Goal: Task Accomplishment & Management: Manage account settings

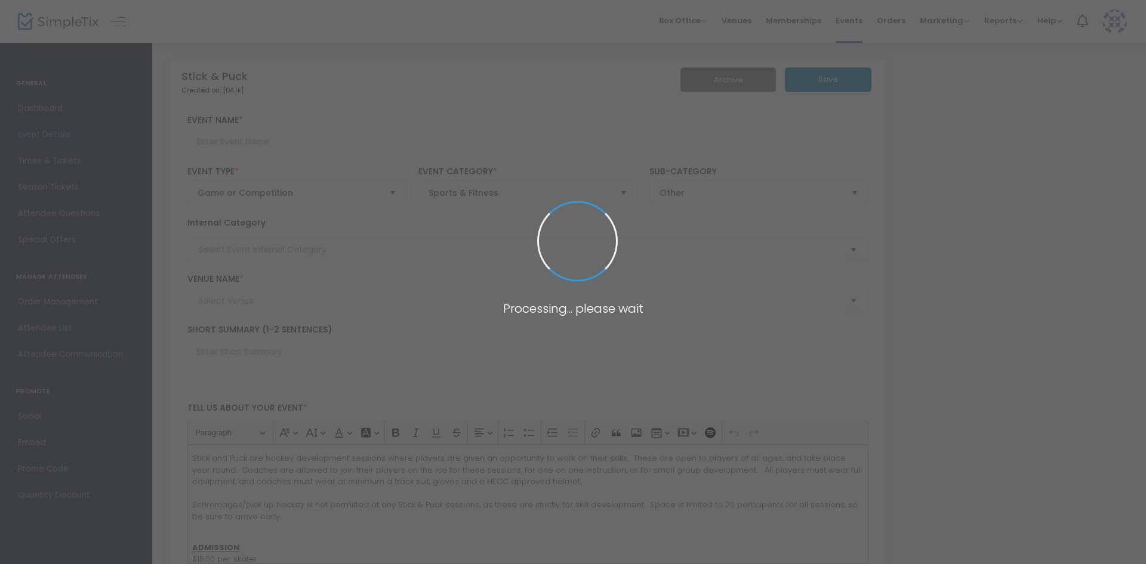
type input "Stick & Puck"
type textarea "Stick and Puck are hockey development sessions where players are given an oppor…"
type input "Register Now"
type input "Tim Hortons Iceplex"
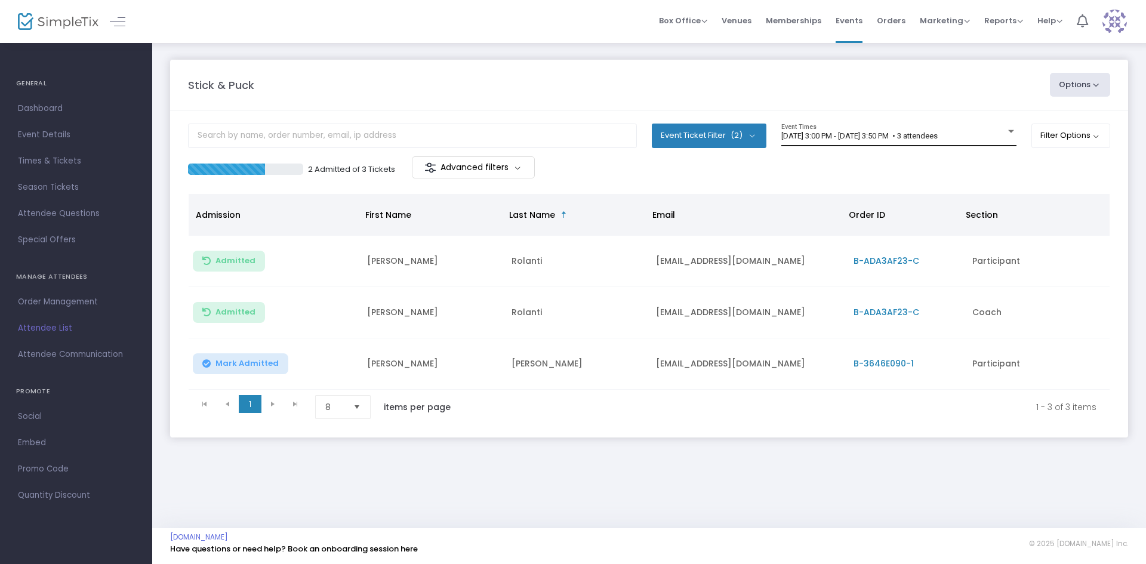
click at [861, 129] on div "[DATE] 3:00 PM - [DATE] 3:50 PM • 3 attendees Event Times" at bounding box center [898, 135] width 235 height 23
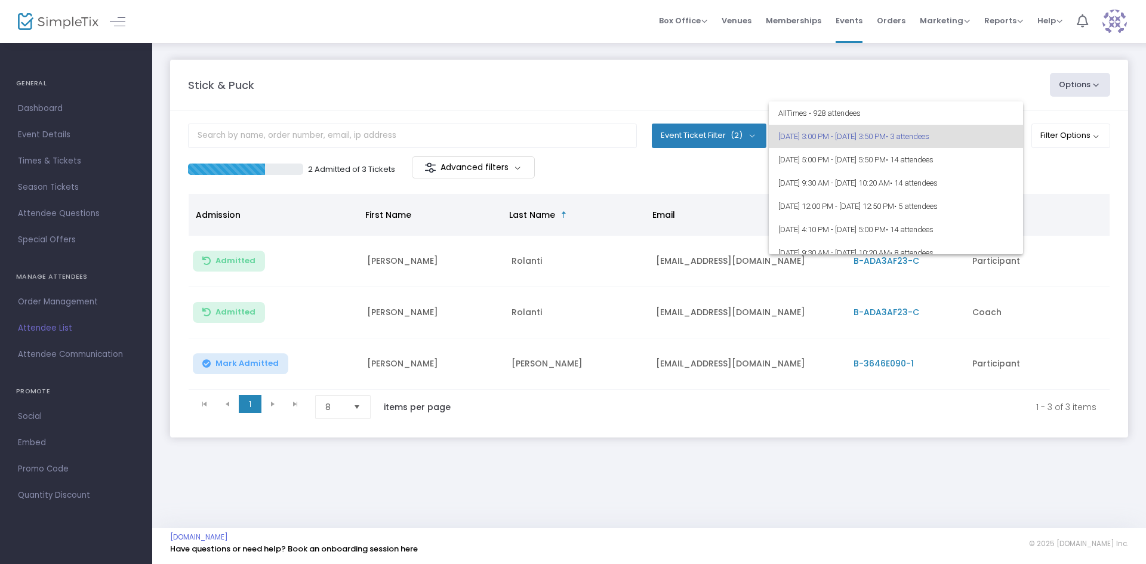
click at [1072, 140] on div at bounding box center [573, 282] width 1146 height 564
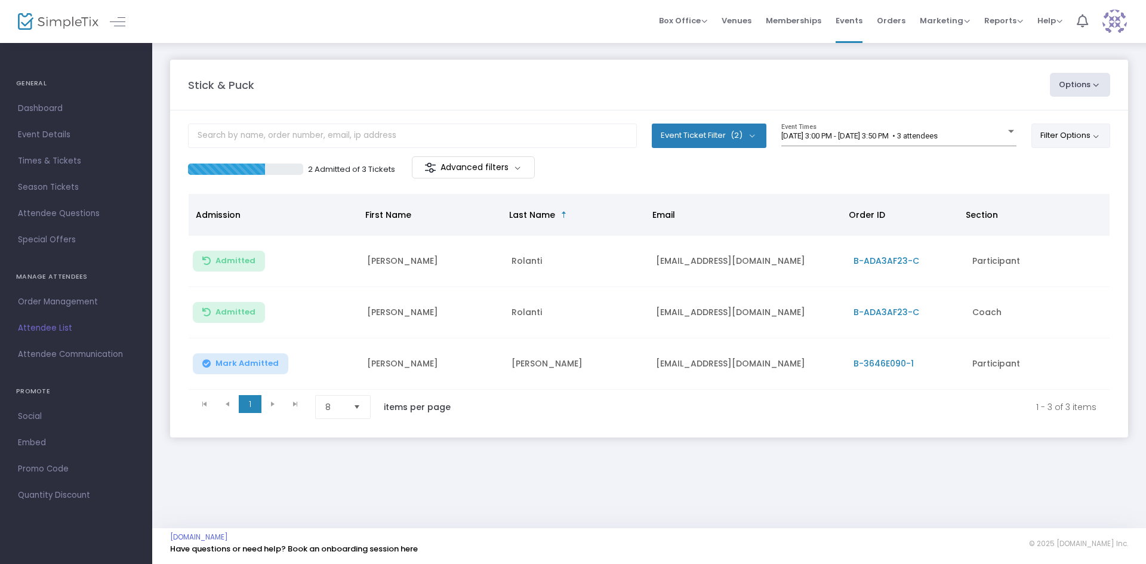
click at [1069, 130] on button "Filter Options" at bounding box center [1070, 136] width 79 height 24
click at [942, 168] on span at bounding box center [944, 170] width 14 height 14
